Goal: Navigation & Orientation: Understand site structure

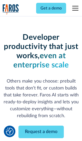
scroll to position [62, 0]
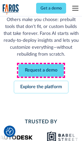
click at [41, 70] on link "Request a demo" at bounding box center [40, 70] width 45 height 13
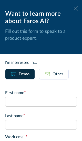
click at [76, 8] on icon at bounding box center [76, 8] width 4 height 4
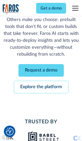
scroll to position [78, 0]
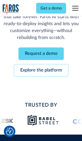
click at [41, 70] on link "Explore the platform" at bounding box center [41, 70] width 55 height 13
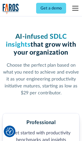
scroll to position [796, 0]
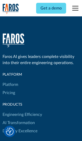
click at [10, 81] on link "Platform" at bounding box center [11, 85] width 16 height 8
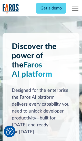
scroll to position [4023, 0]
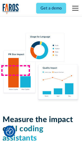
scroll to position [3175, 0]
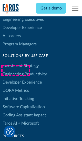
click at [15, 87] on link "DORA Metrics" at bounding box center [16, 91] width 26 height 8
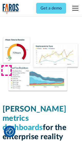
scroll to position [2249, 0]
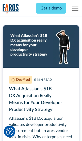
scroll to position [2305, 0]
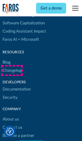
click at [12, 71] on link "Changelog" at bounding box center [12, 71] width 19 height 8
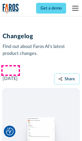
scroll to position [6204, 0]
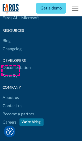
click at [11, 94] on link "About us" at bounding box center [11, 98] width 16 height 8
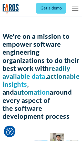
scroll to position [1771, 0]
